Goal: Find specific page/section: Find specific page/section

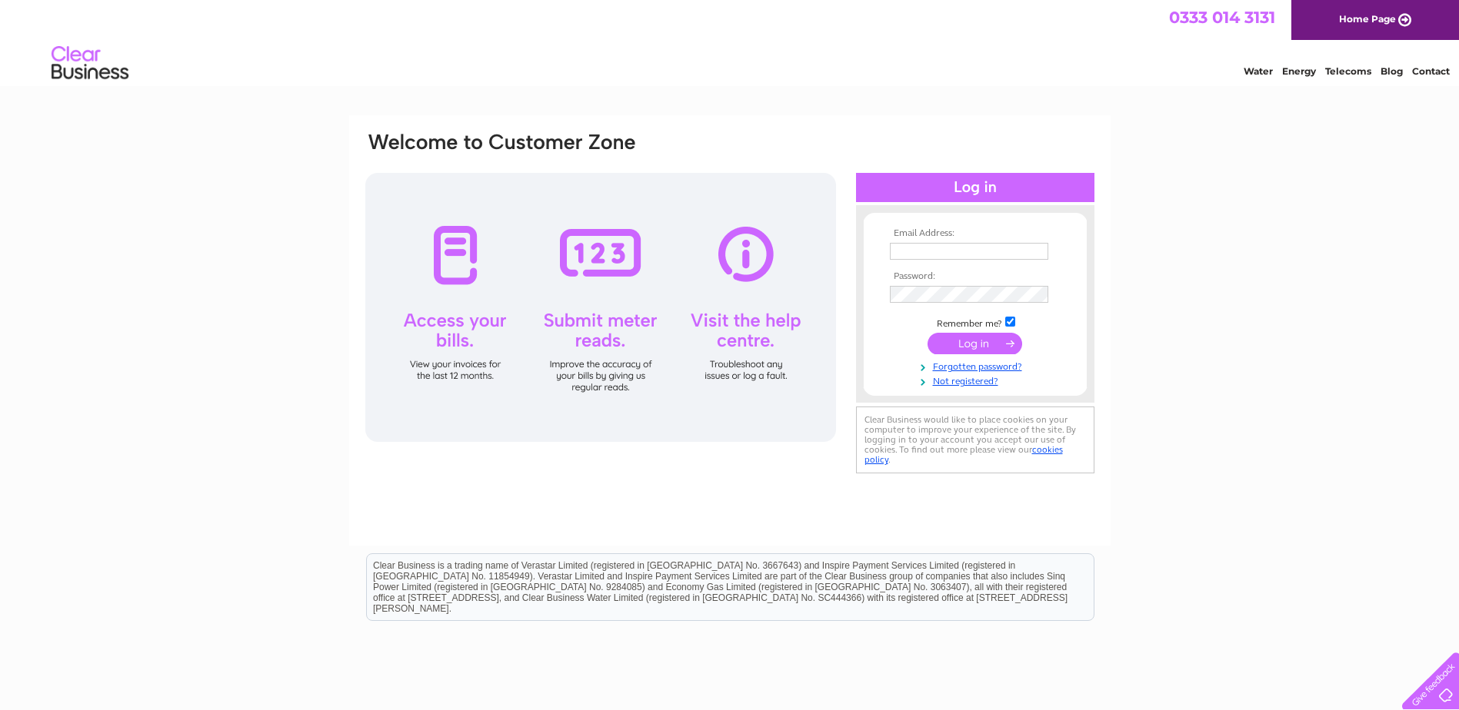
type input "[EMAIL_ADDRESS][DOMAIN_NAME]"
click at [966, 343] on input "submit" at bounding box center [974, 344] width 95 height 22
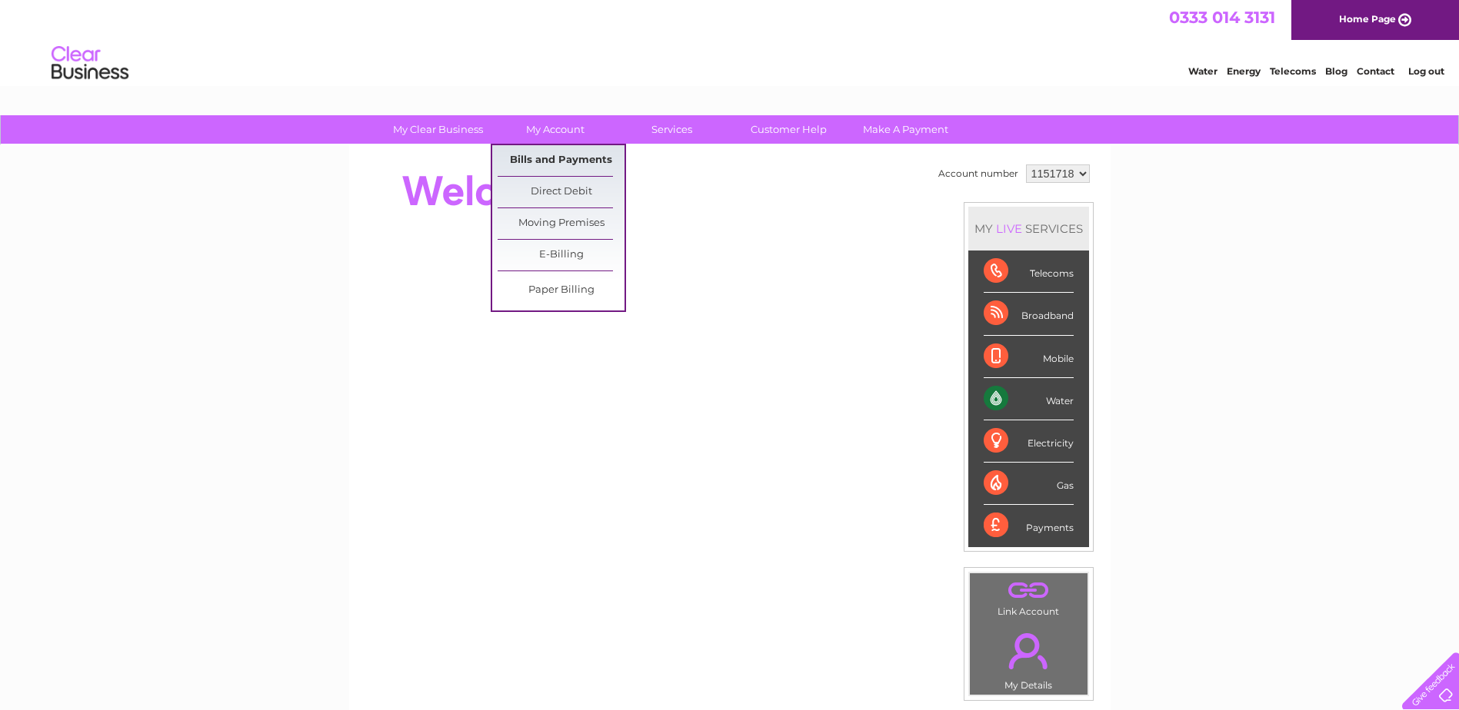
click at [581, 159] on link "Bills and Payments" at bounding box center [560, 160] width 127 height 31
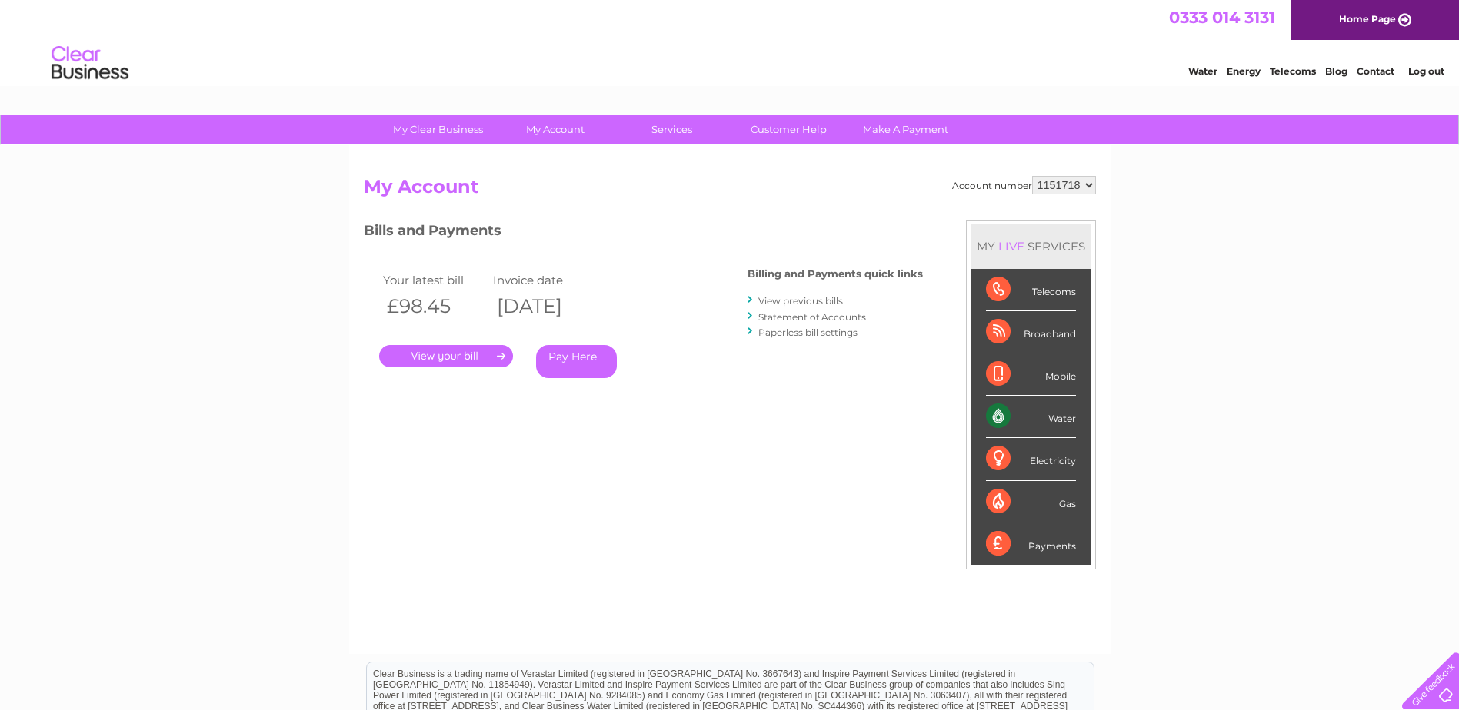
click at [495, 354] on link "." at bounding box center [446, 356] width 134 height 22
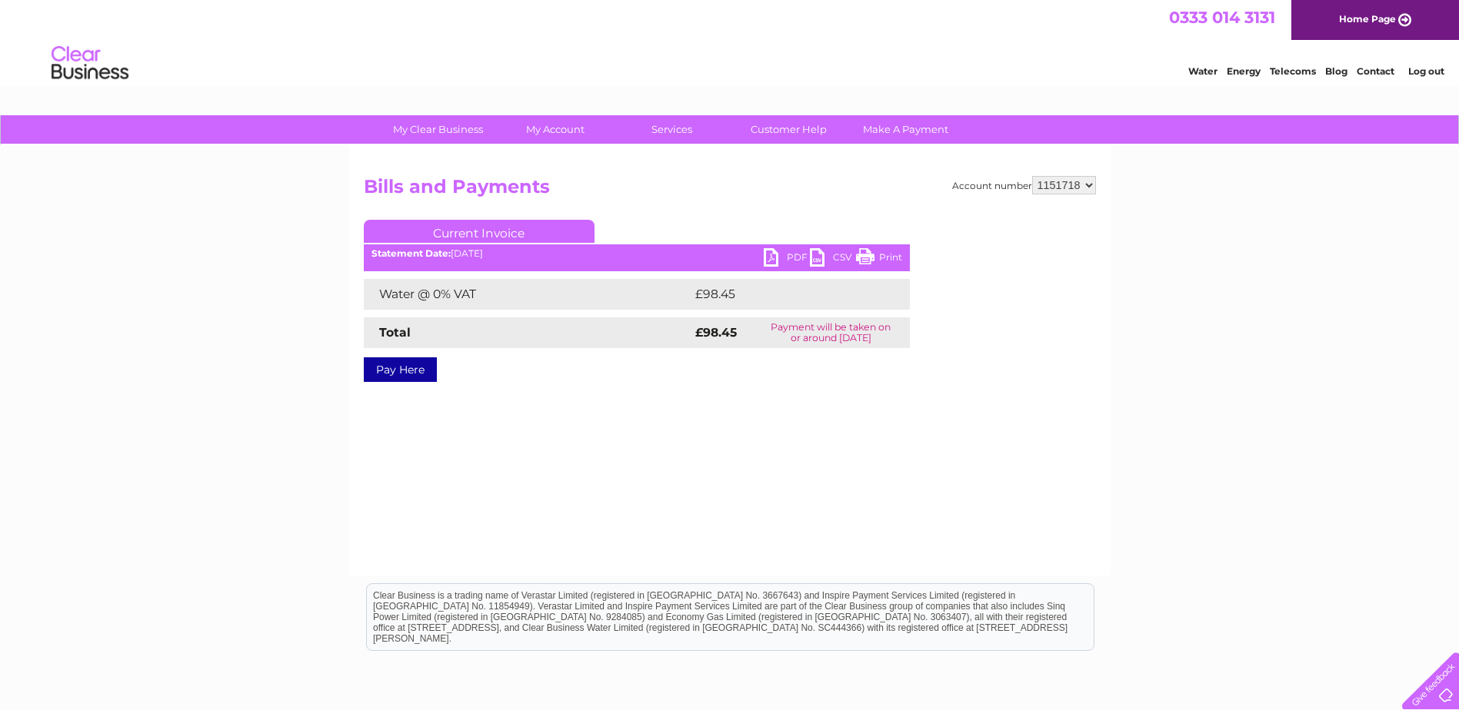
click at [880, 258] on link "Print" at bounding box center [879, 259] width 46 height 22
